Goal: Task Accomplishment & Management: Use online tool/utility

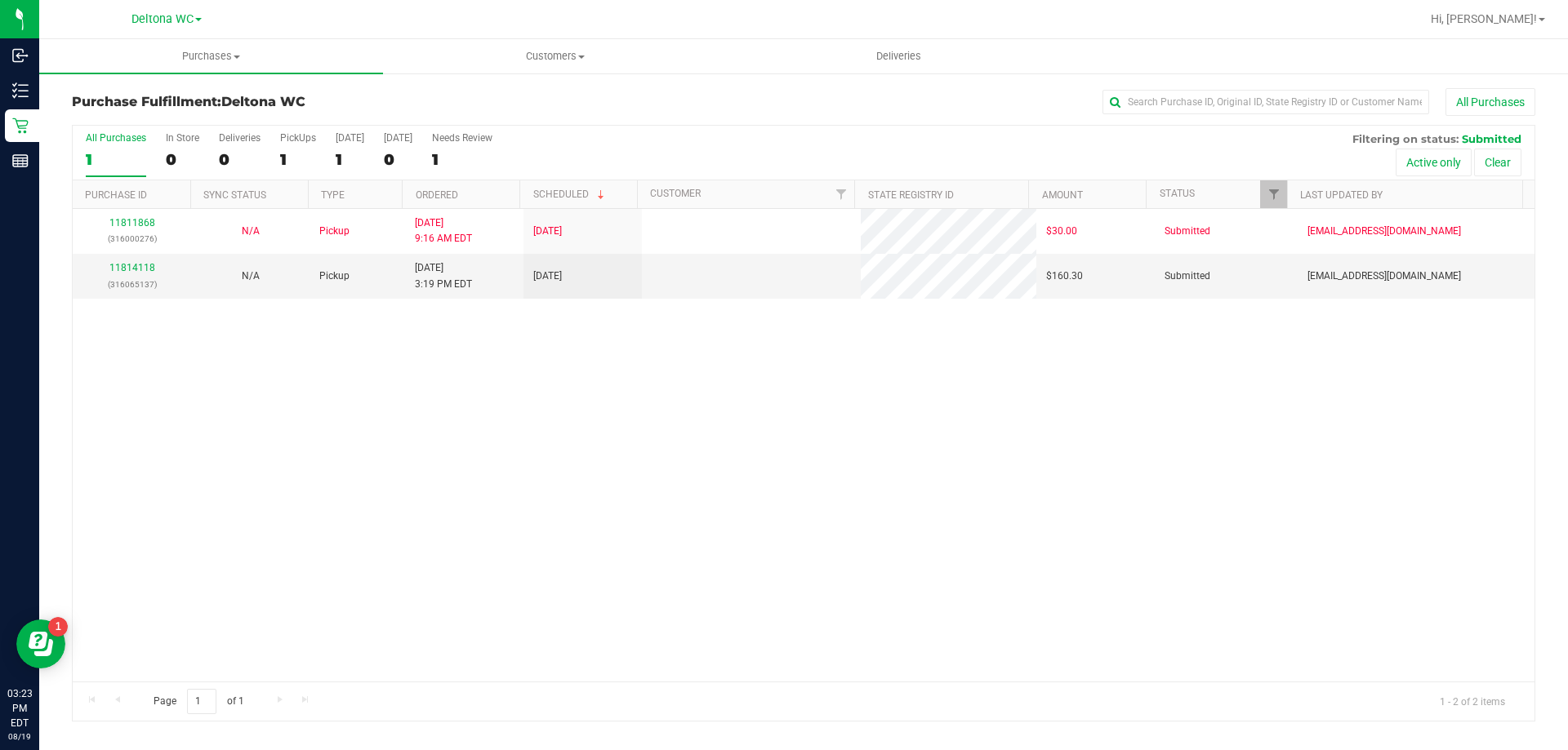
click at [675, 142] on div "All Purchases 1 In Store 0 Deliveries 0 PickUps 1 [DATE] 1 [DATE] 0 Needs Revie…" at bounding box center [803, 152] width 1461 height 54
click at [794, 386] on div "11811868 (316000276) N/A Pickup [DATE] 9:16 AM EDT 8/19/2025 $30.00 Submitted […" at bounding box center [803, 445] width 1461 height 473
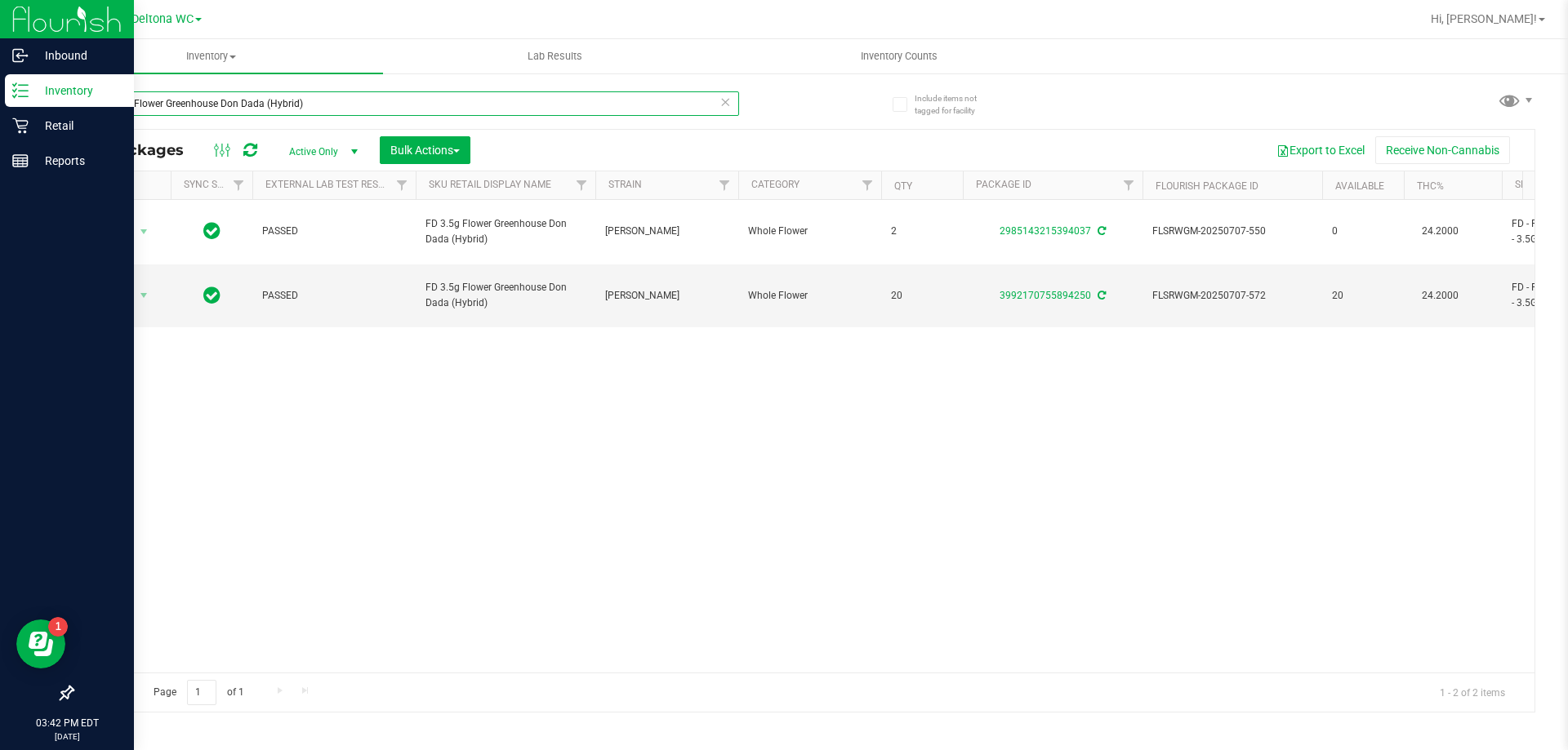
drag, startPoint x: 321, startPoint y: 109, endPoint x: 2, endPoint y: 235, distance: 343.0
click at [0, 238] on div "Inbound Inventory Retail Reports 03:42 PM EDT 08/19/2025 08/19 Deltona WC Hi, A…" at bounding box center [784, 375] width 1568 height 750
type input "jcw"
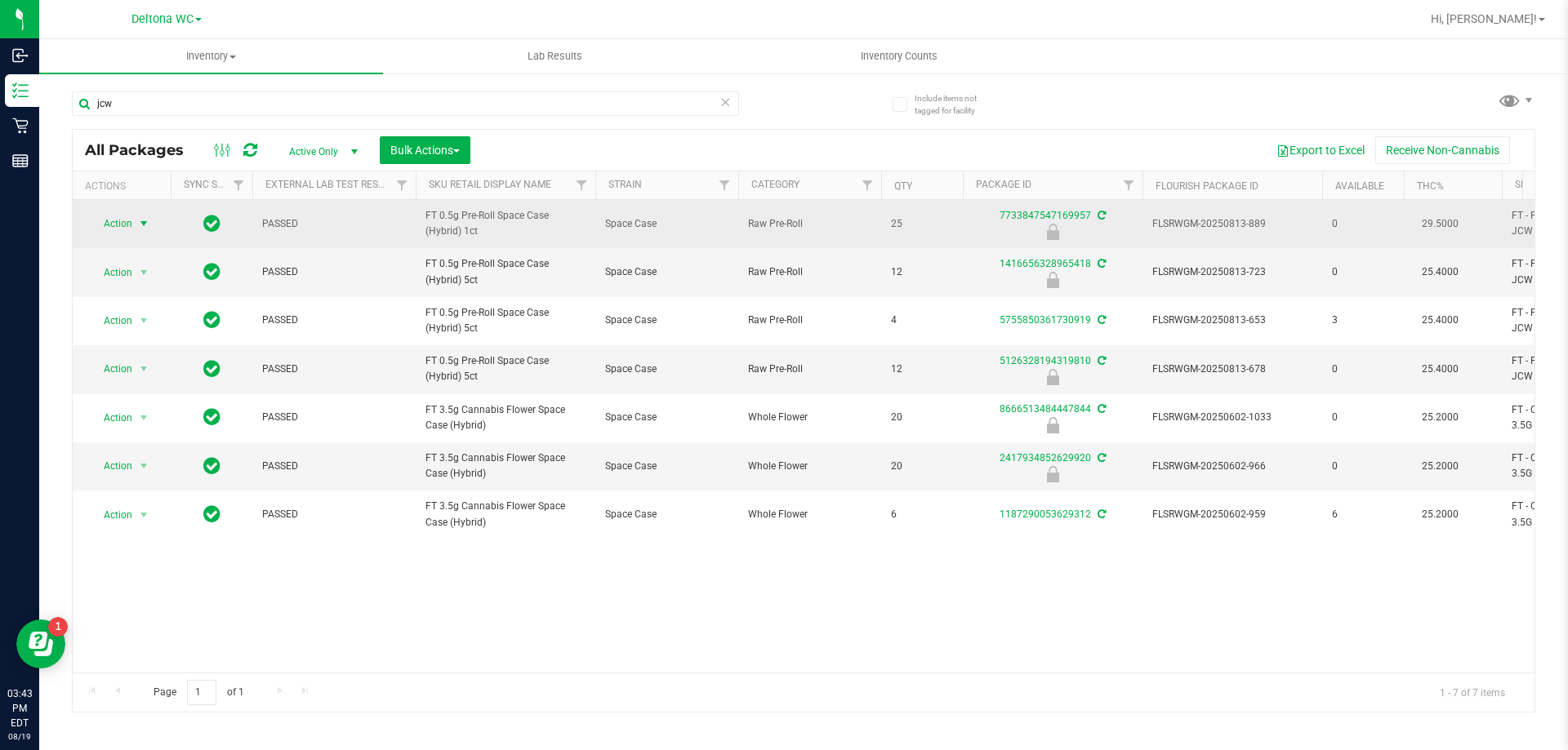
click at [125, 221] on span "Action" at bounding box center [111, 223] width 44 height 23
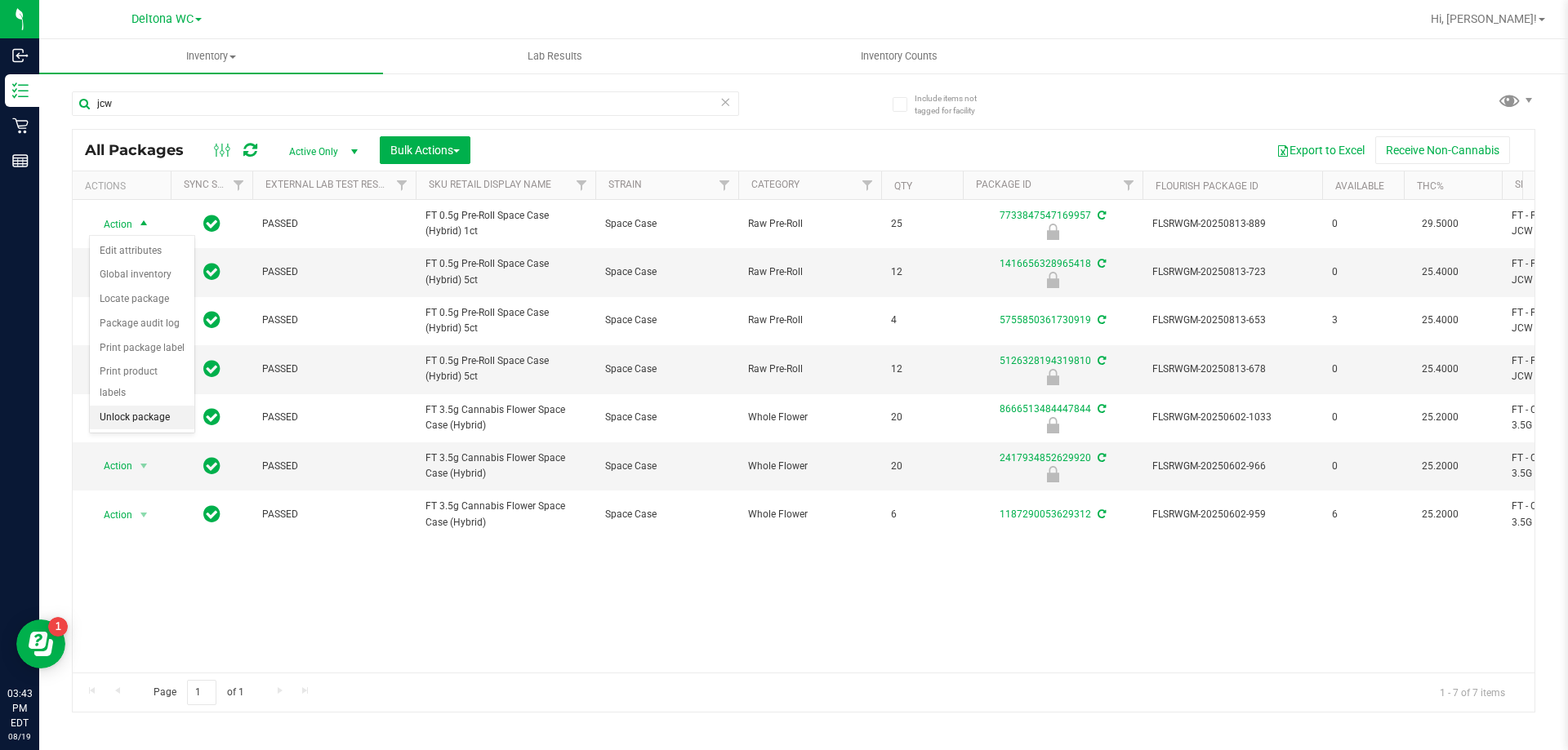
click at [135, 406] on li "Unlock package" at bounding box center [142, 417] width 105 height 25
